Goal: Navigation & Orientation: Find specific page/section

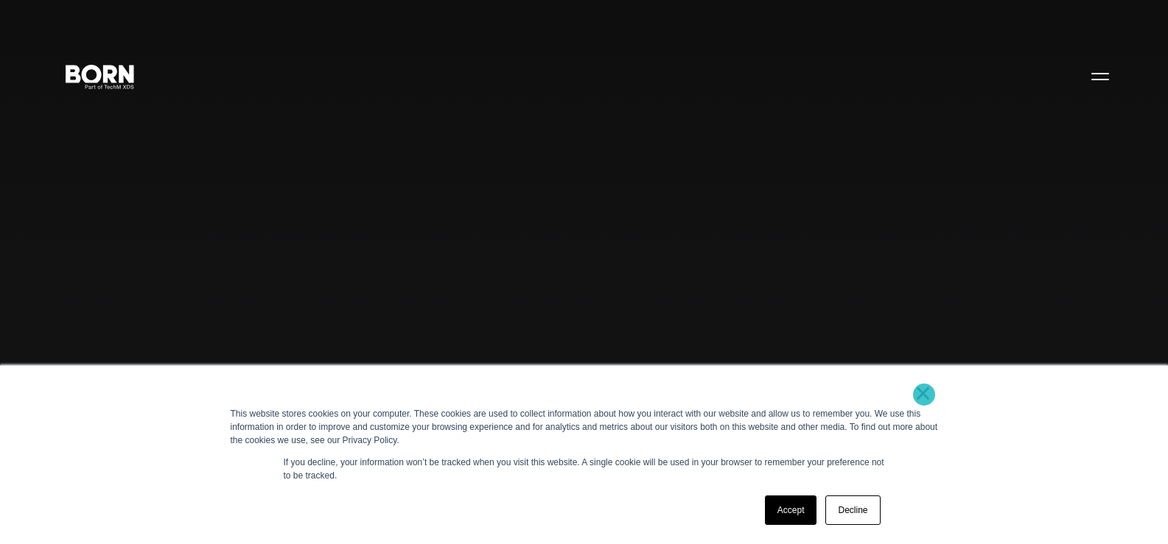
click at [924, 395] on link "×" at bounding box center [923, 393] width 18 height 13
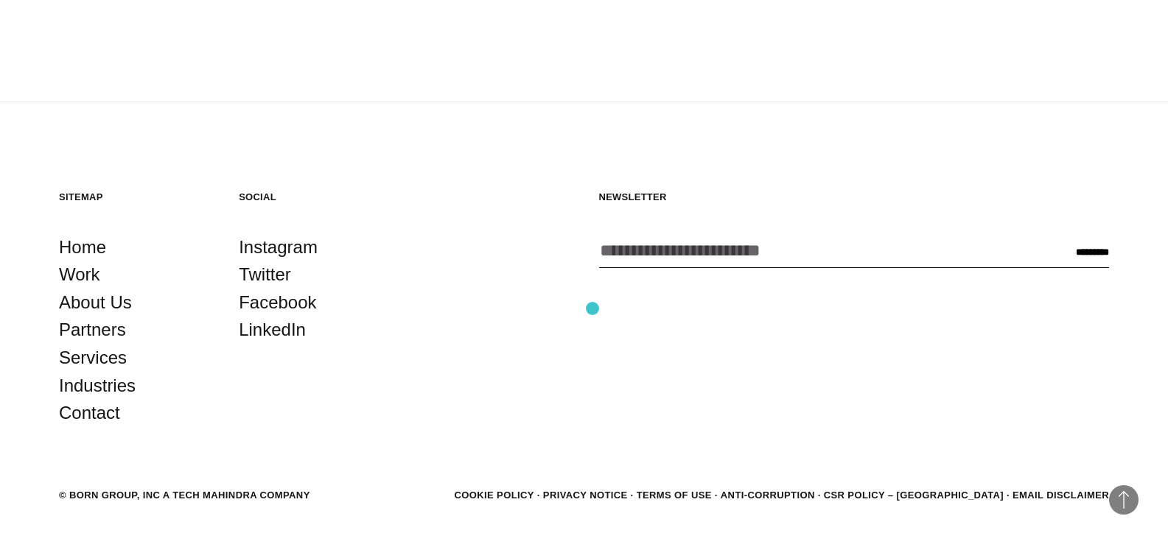
scroll to position [4027, 0]
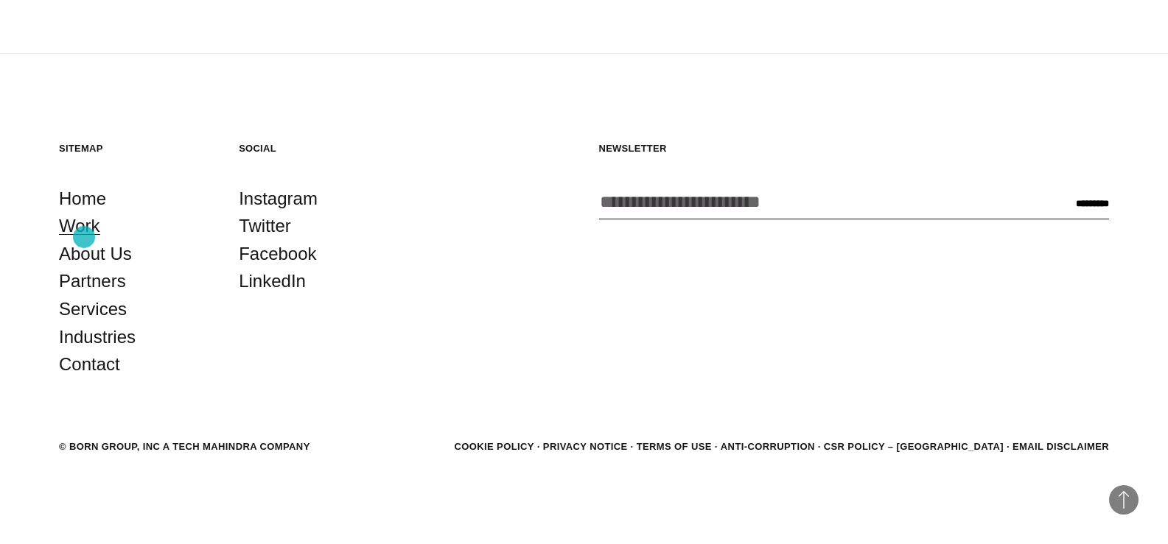
click at [84, 237] on link "Work" at bounding box center [79, 226] width 41 height 28
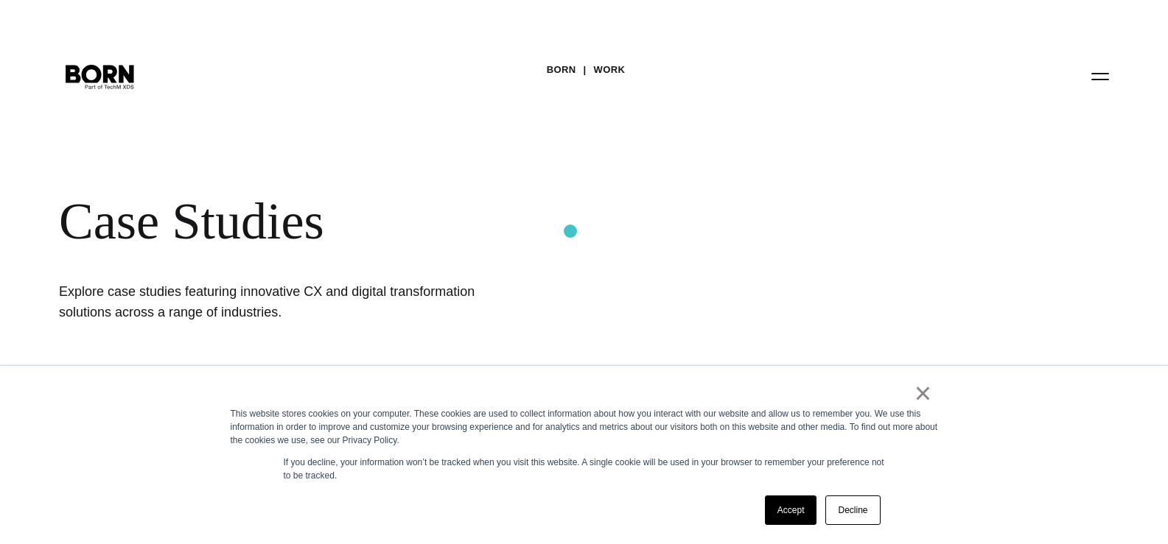
scroll to position [221, 0]
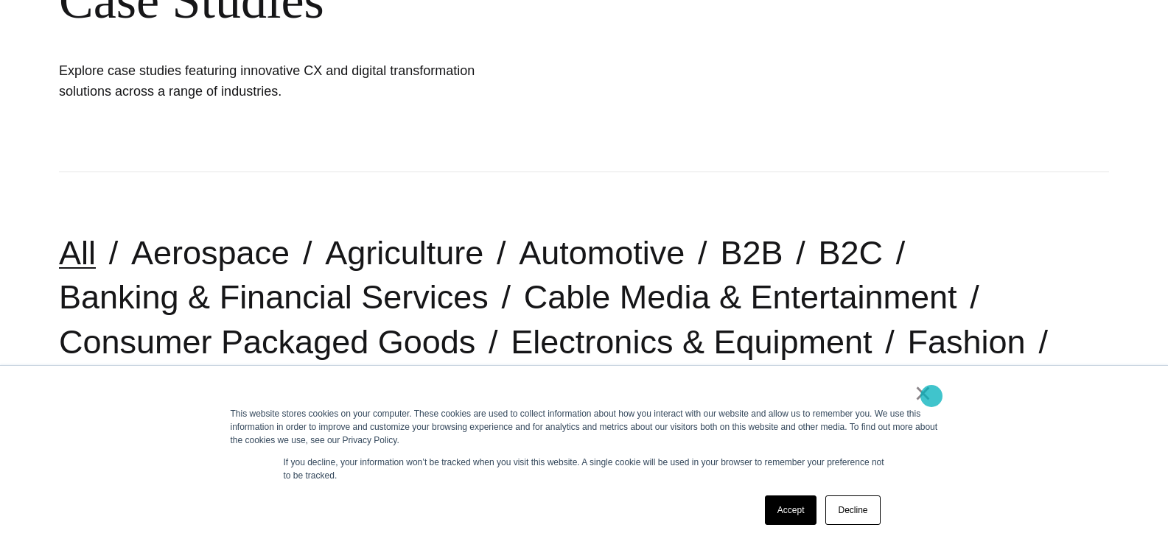
click at [931, 396] on link "×" at bounding box center [923, 393] width 18 height 13
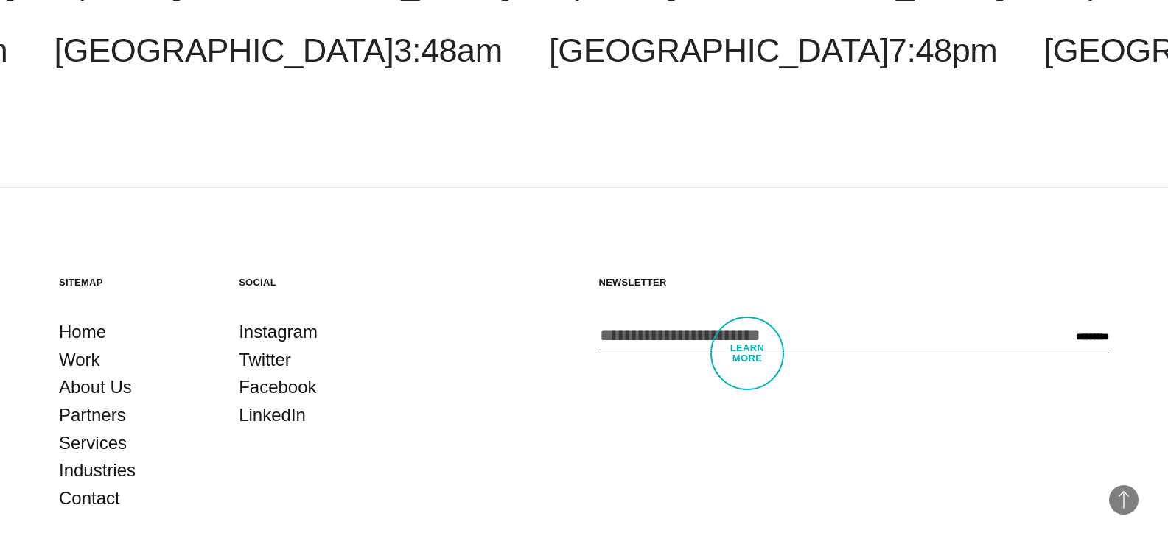
scroll to position [4804, 0]
